Goal: Information Seeking & Learning: Learn about a topic

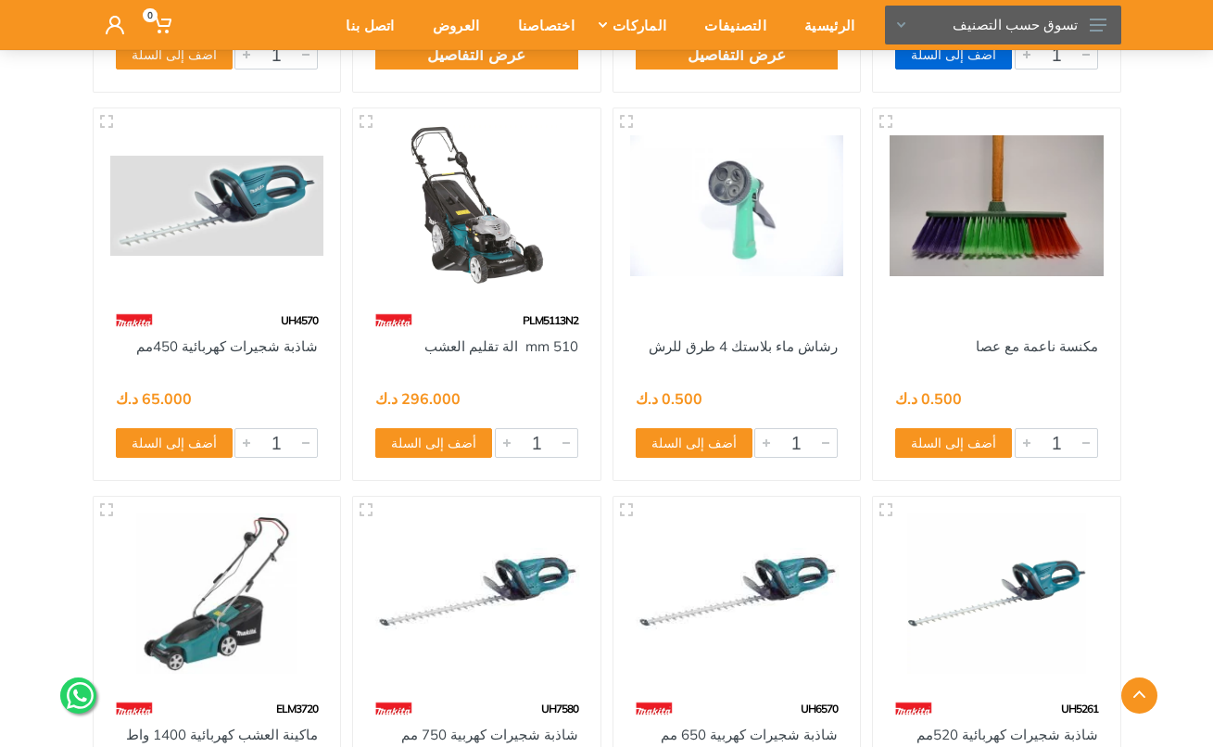
scroll to position [850, 0]
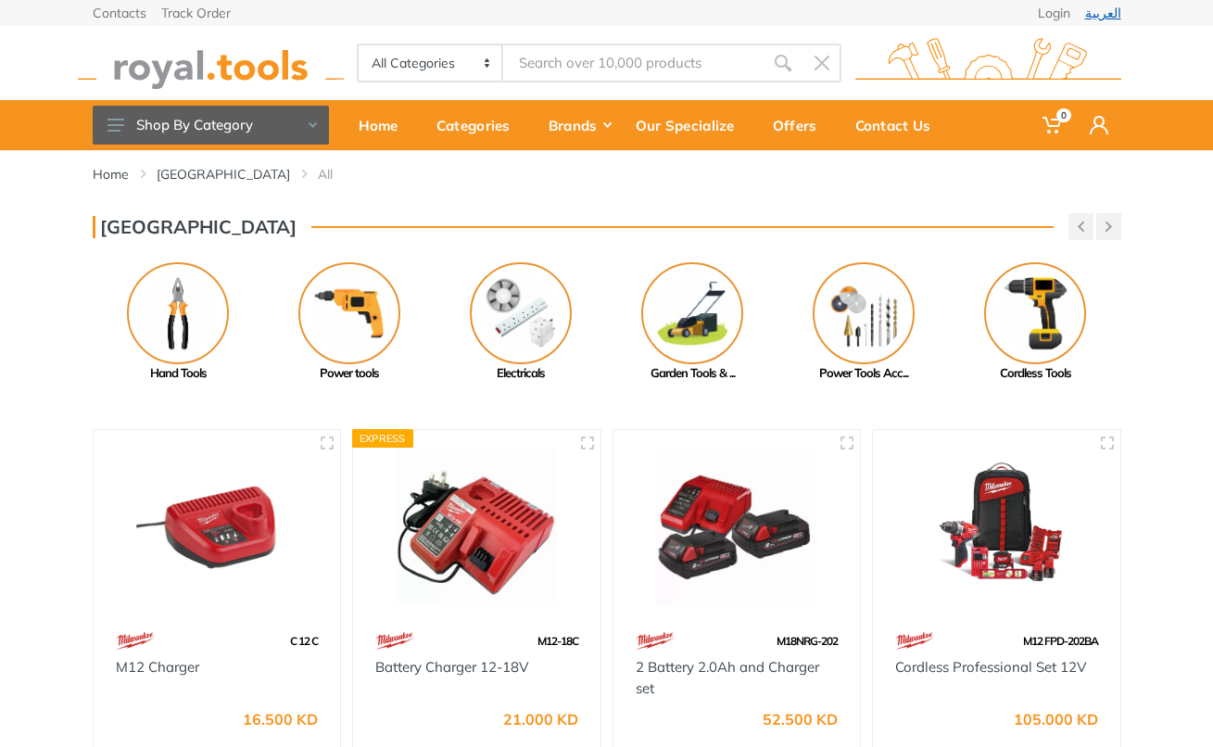
click at [1101, 10] on link "العربية" at bounding box center [1103, 12] width 36 height 13
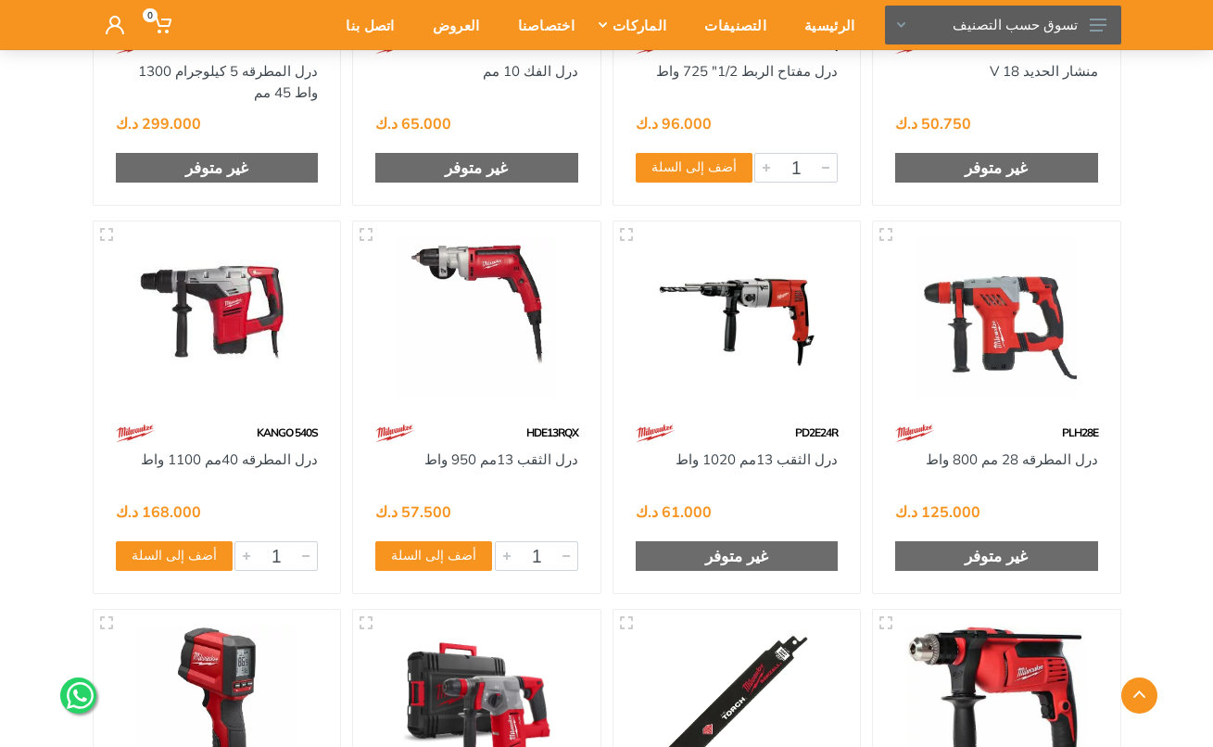
scroll to position [10693, 0]
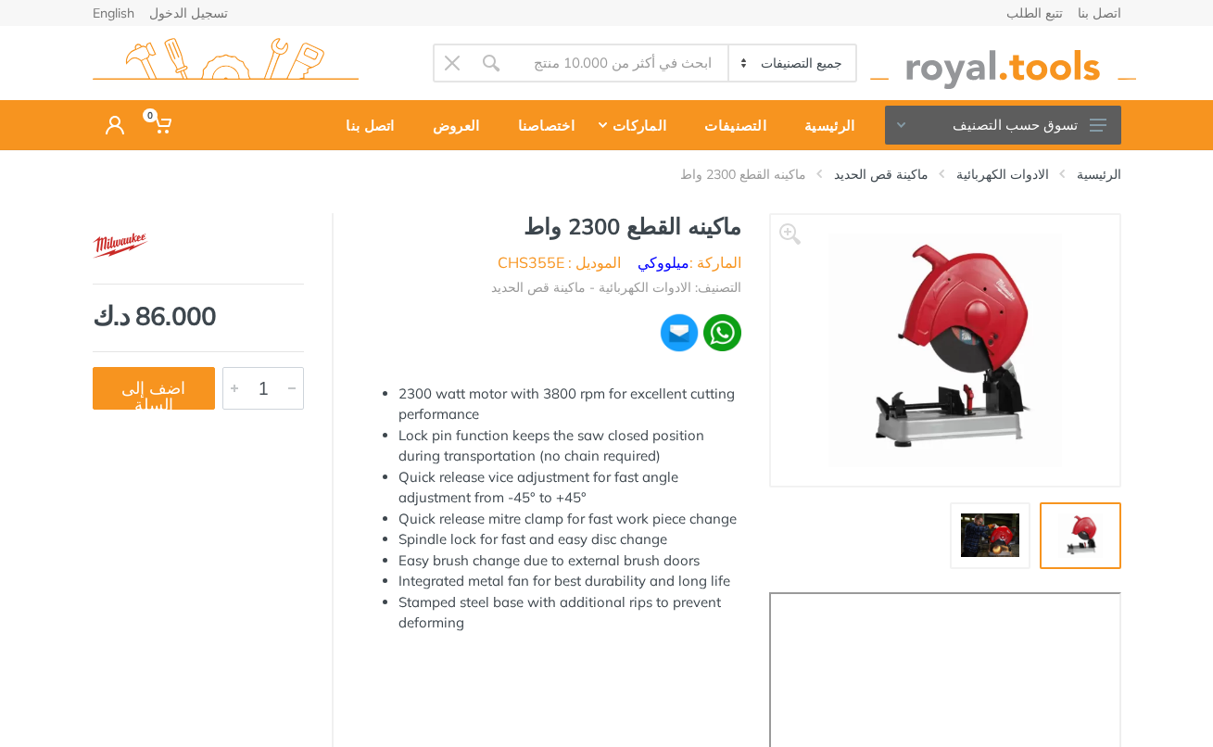
click at [978, 547] on img at bounding box center [990, 536] width 59 height 44
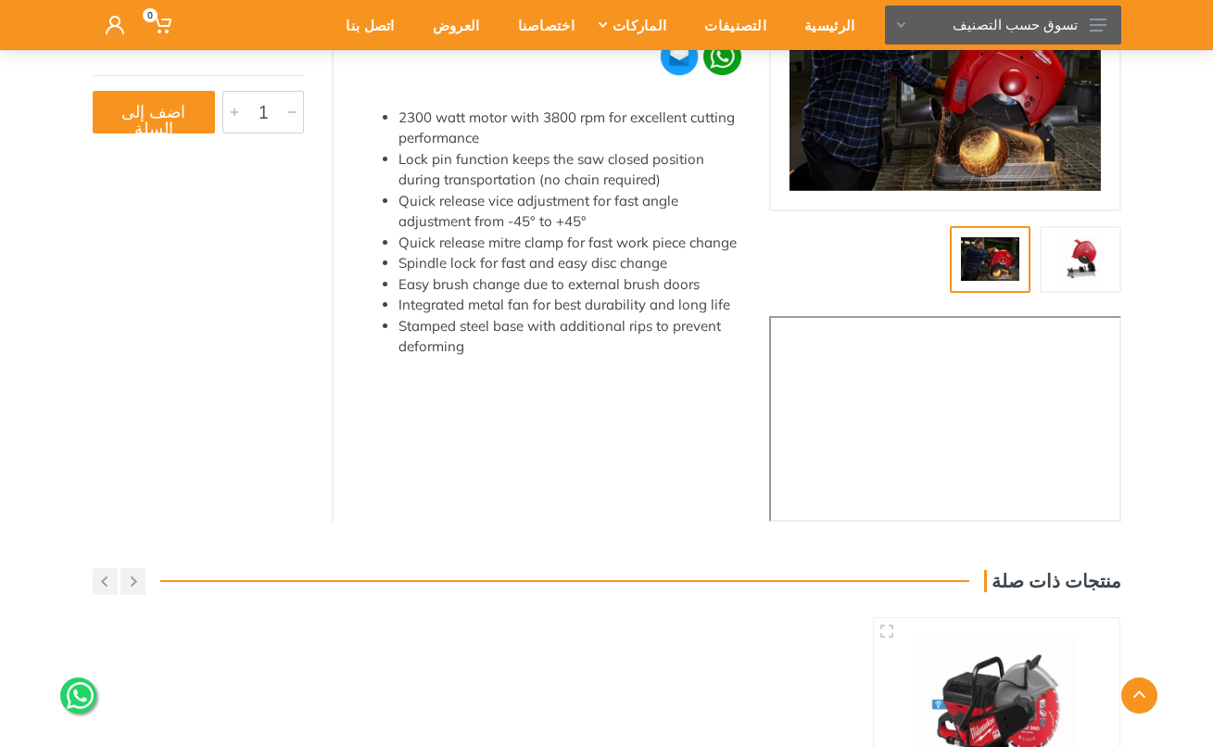
scroll to position [278, 0]
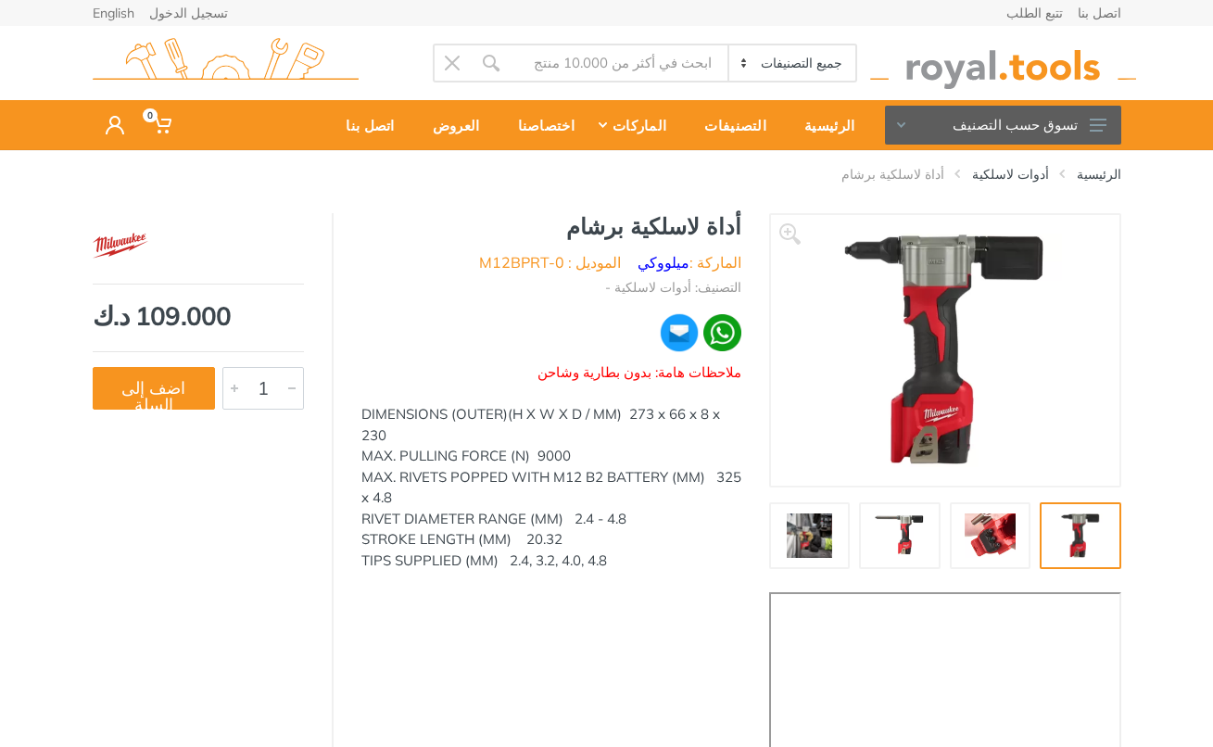
click at [970, 519] on img at bounding box center [990, 536] width 59 height 44
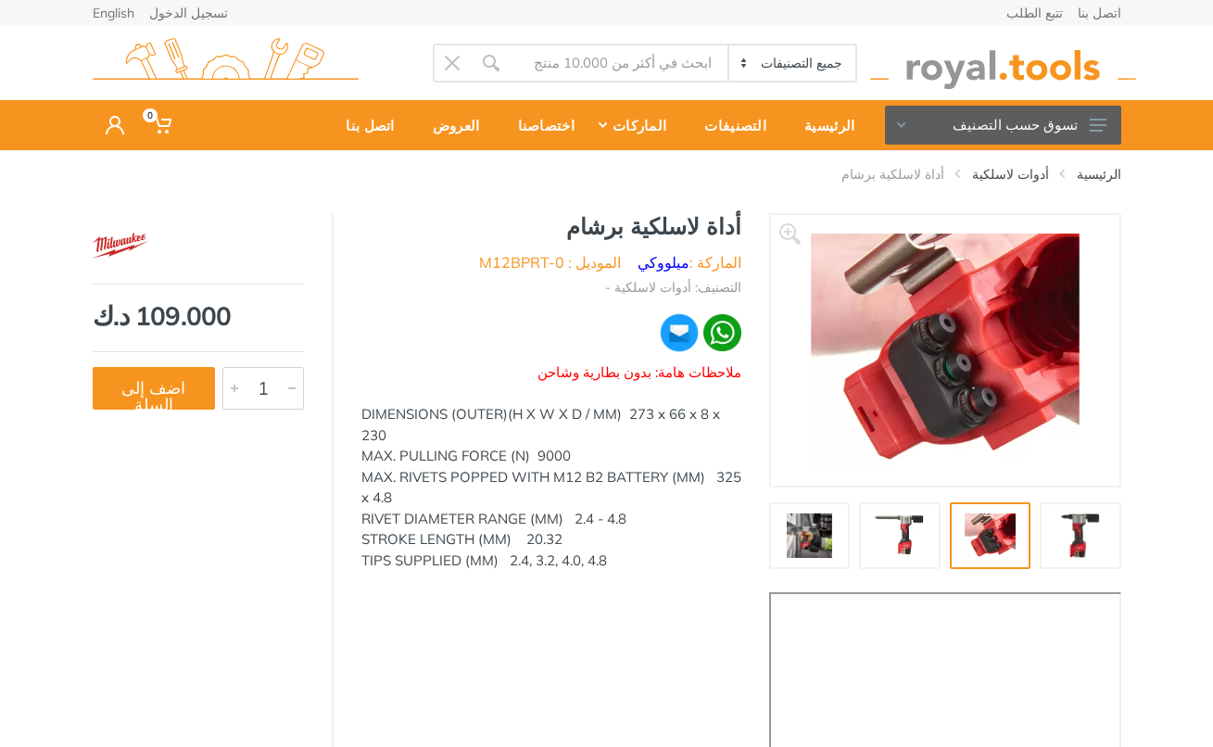
click at [798, 519] on img at bounding box center [810, 536] width 59 height 44
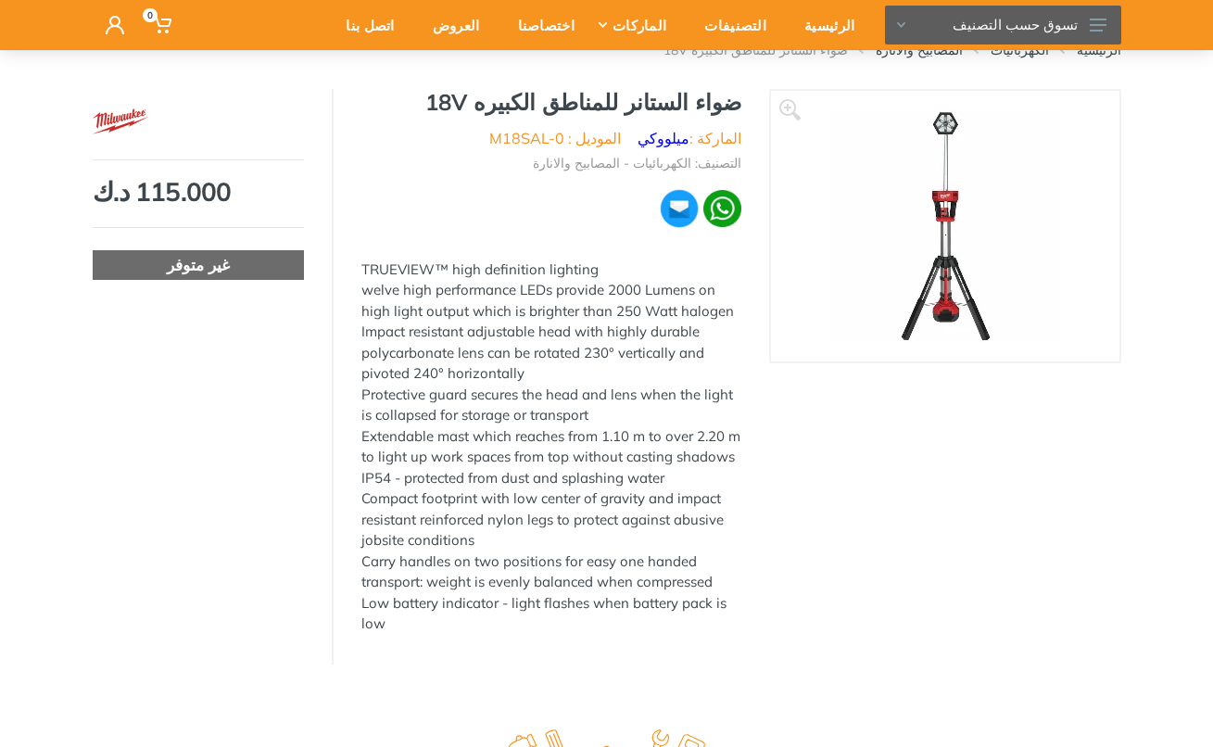
scroll to position [128, 0]
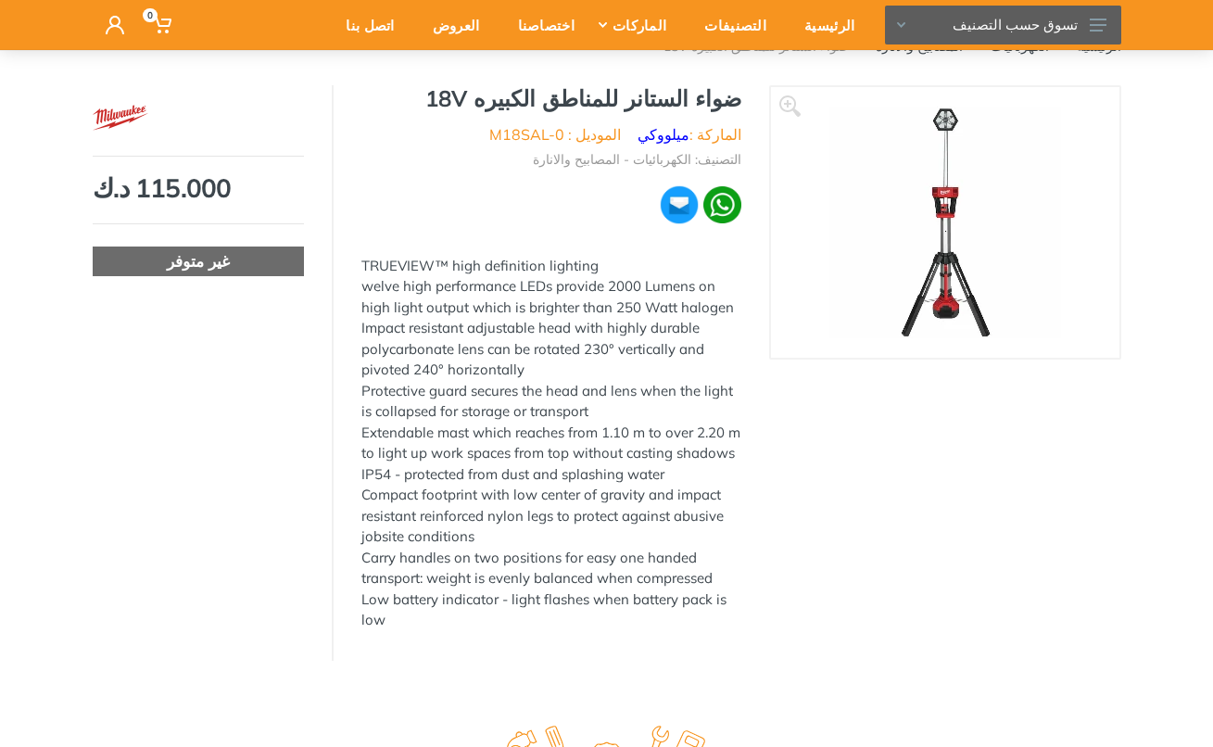
click at [986, 260] on img at bounding box center [946, 223] width 232 height 232
